Goal: Information Seeking & Learning: Learn about a topic

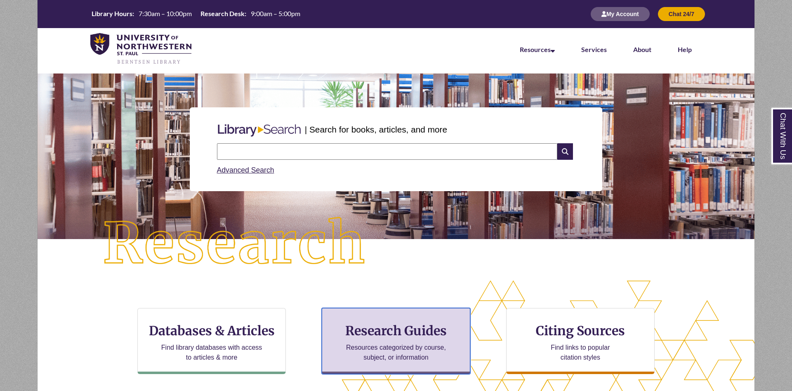
click at [423, 341] on div "Research Guides Resources categorized by course, subject, or information" at bounding box center [396, 341] width 149 height 66
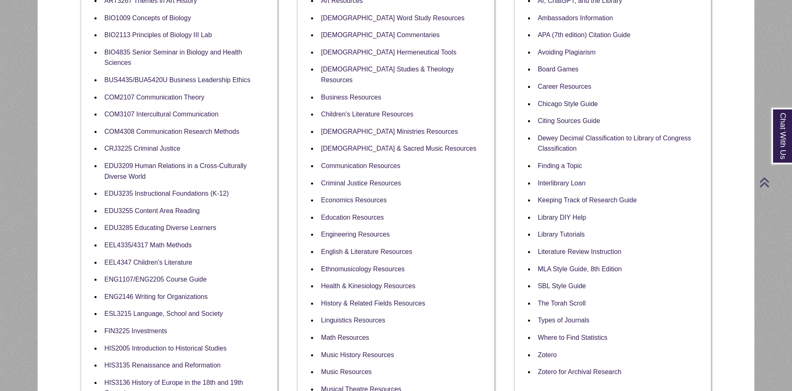
scroll to position [337, 0]
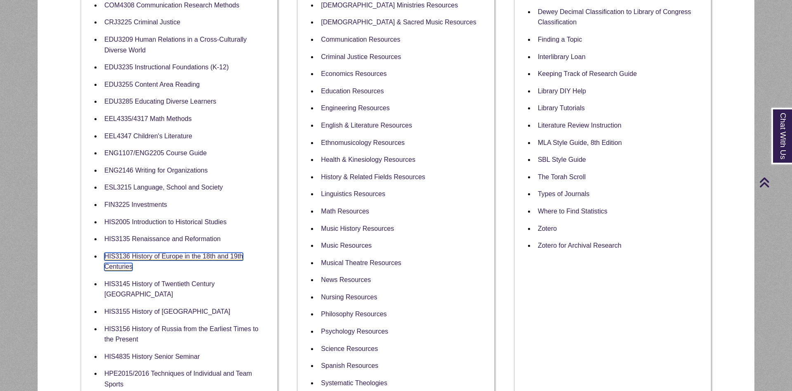
click at [210, 263] on link "HIS3136 History of Europe in the 18th and 19th Centuries" at bounding box center [173, 262] width 139 height 19
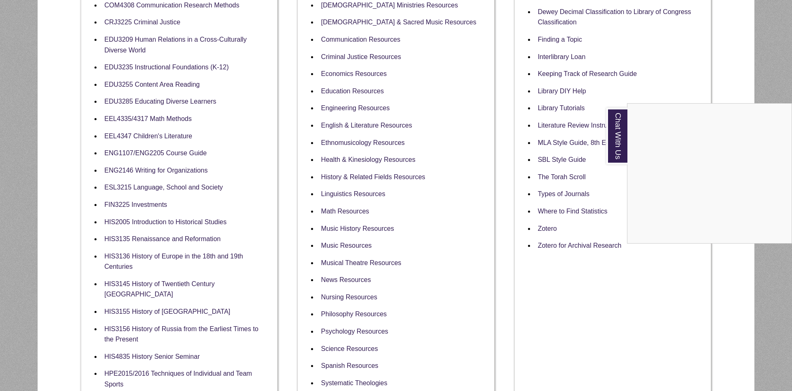
click at [33, 63] on div "Chat With Us" at bounding box center [396, 195] width 792 height 391
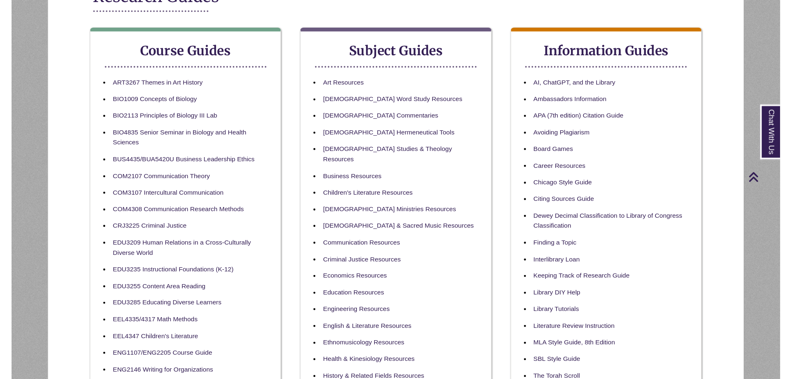
scroll to position [0, 0]
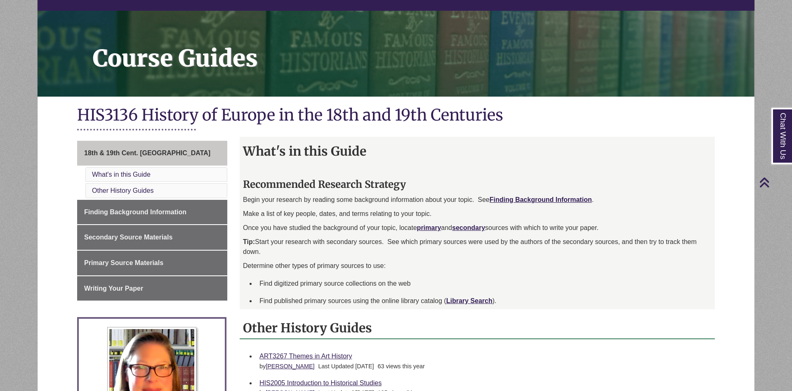
scroll to position [84, 0]
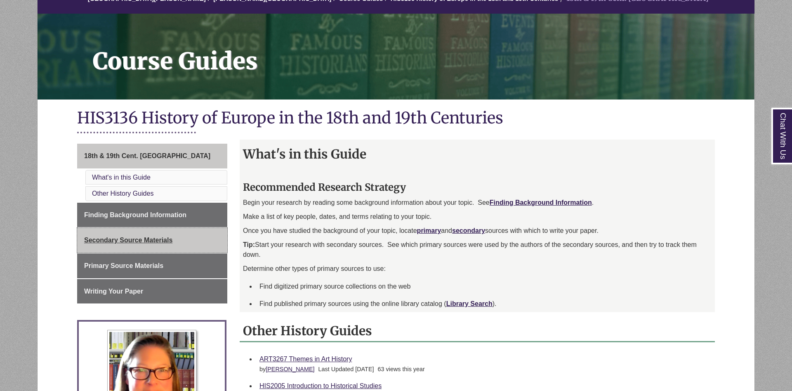
click at [178, 244] on link "Secondary Source Materials" at bounding box center [152, 240] width 150 height 25
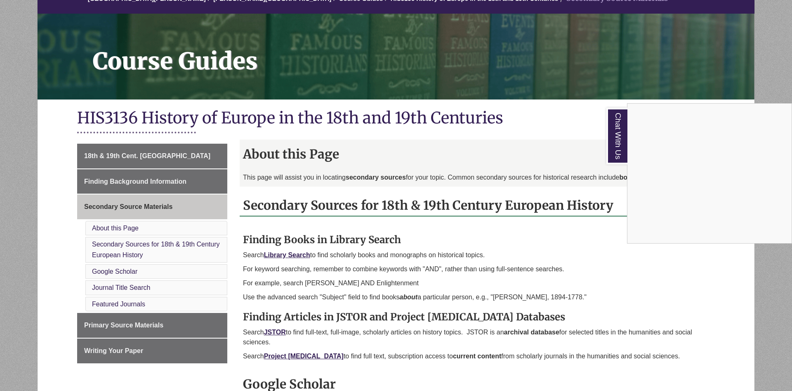
scroll to position [168, 0]
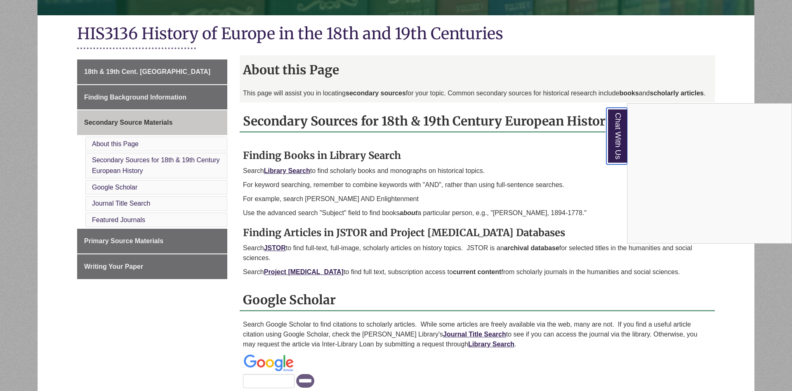
click at [611, 125] on link "Chat With Us" at bounding box center [617, 136] width 21 height 57
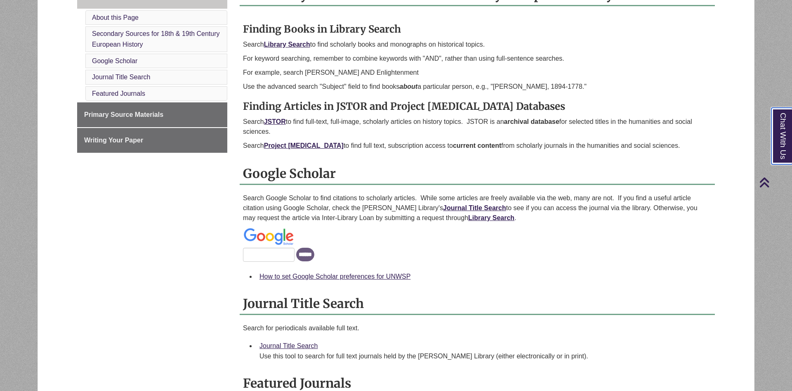
scroll to position [42, 0]
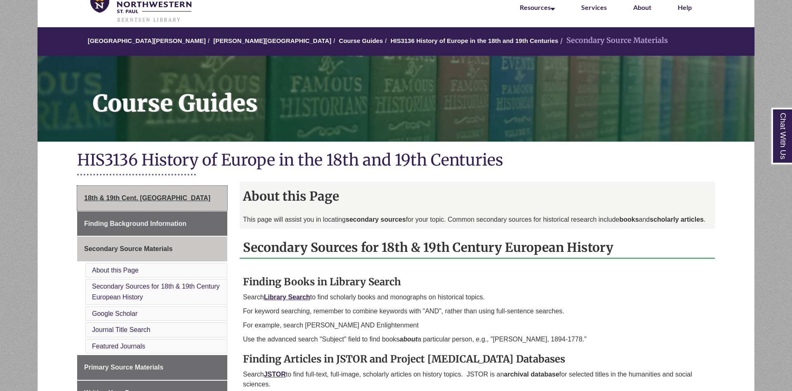
click at [182, 201] on link "18th & 19th Cent. [GEOGRAPHIC_DATA]" at bounding box center [152, 198] width 150 height 25
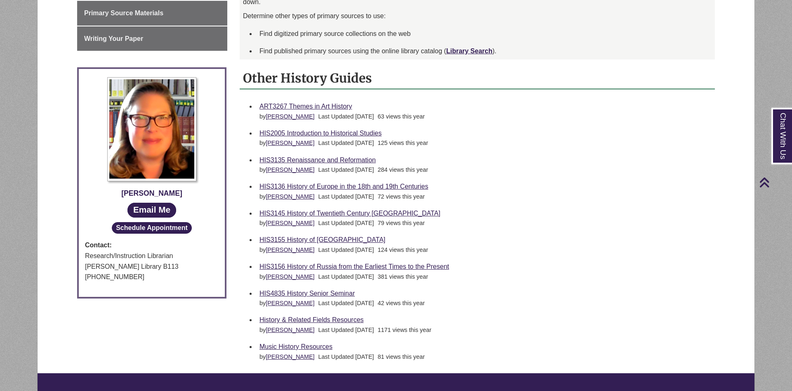
scroll to position [168, 0]
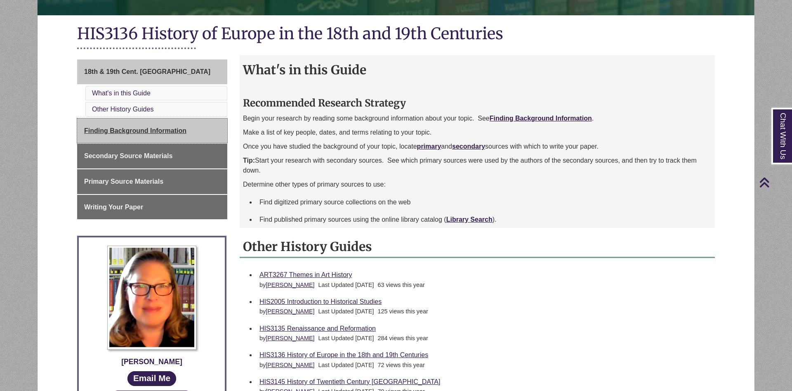
click at [185, 136] on link "Finding Background Information" at bounding box center [152, 130] width 150 height 25
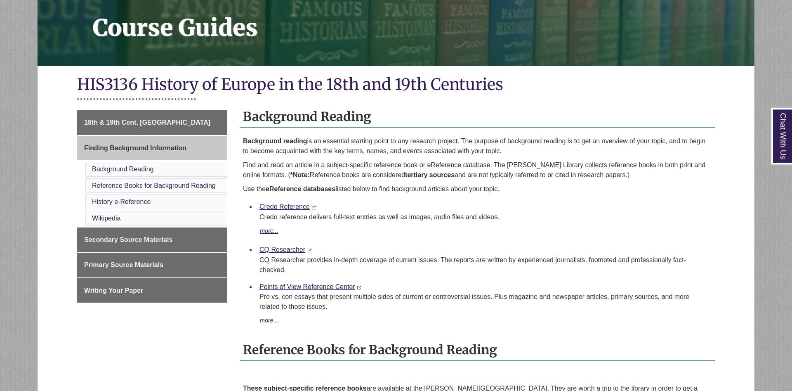
scroll to position [126, 0]
